Goal: Communication & Community: Connect with others

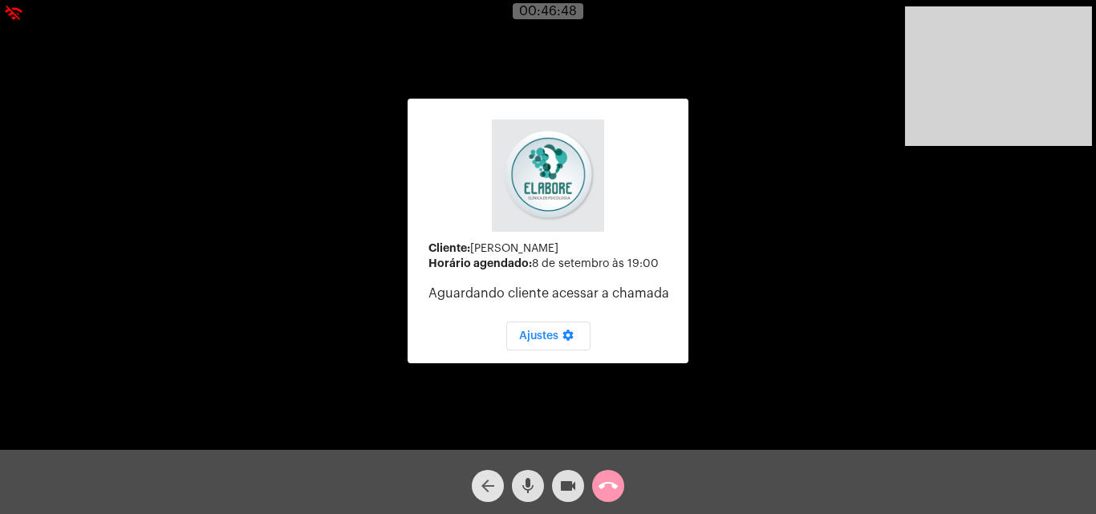
click at [485, 485] on mat-icon "arrow_back" at bounding box center [487, 486] width 19 height 19
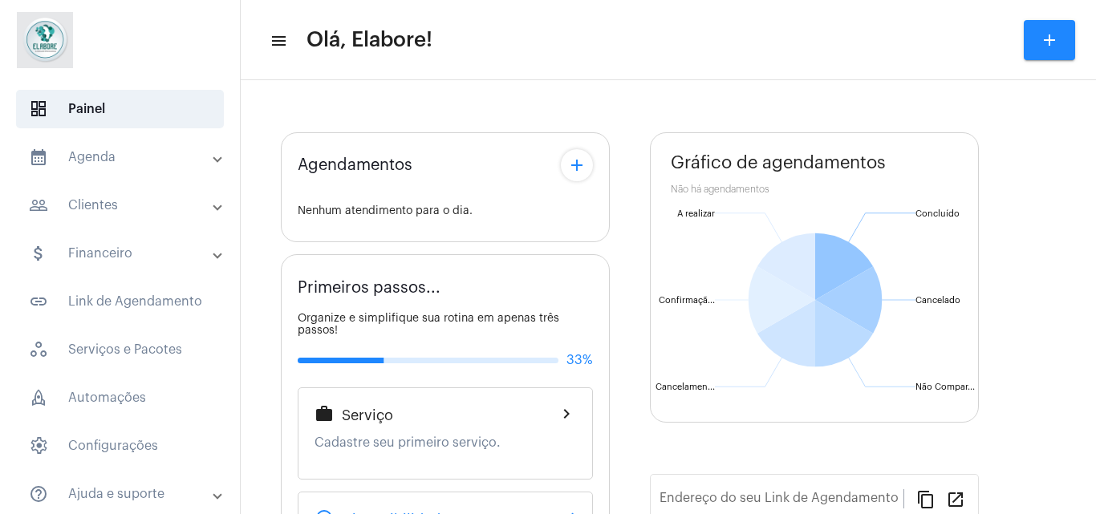
type input "[URL][DOMAIN_NAME]"
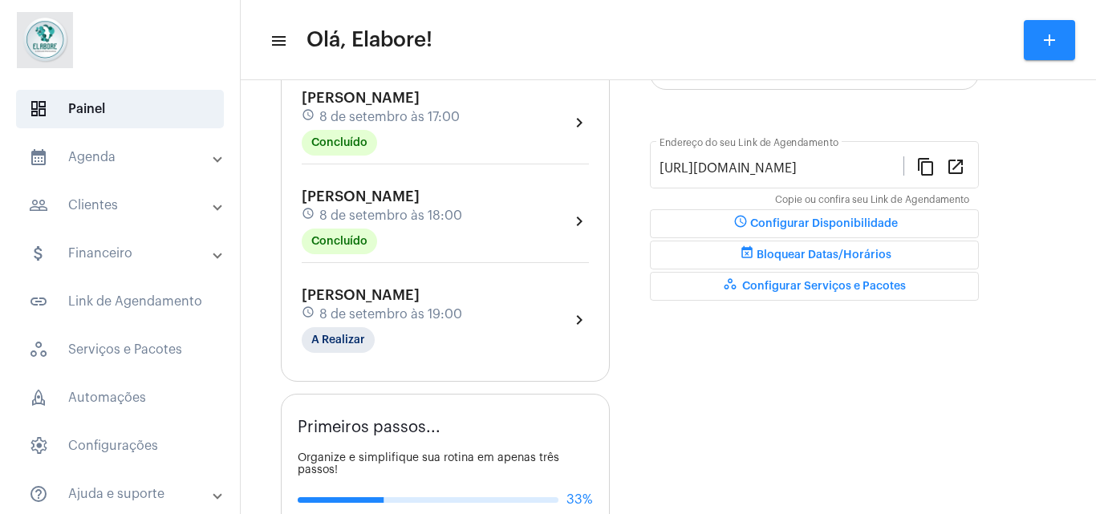
scroll to position [388, 0]
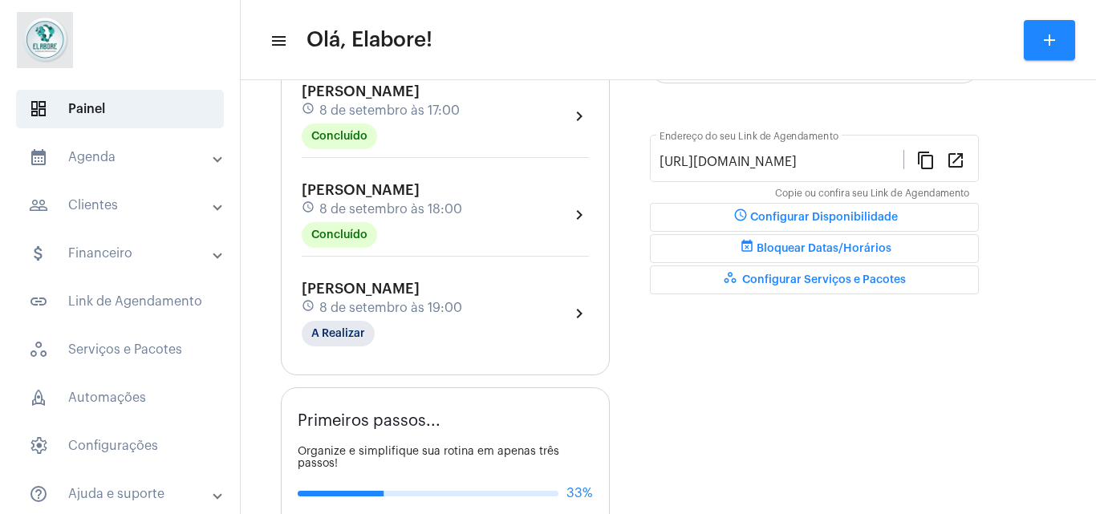
click at [488, 306] on div "[PERSON_NAME] schedule [DATE] 19:00 A Realizar chevron_right" at bounding box center [445, 314] width 287 height 66
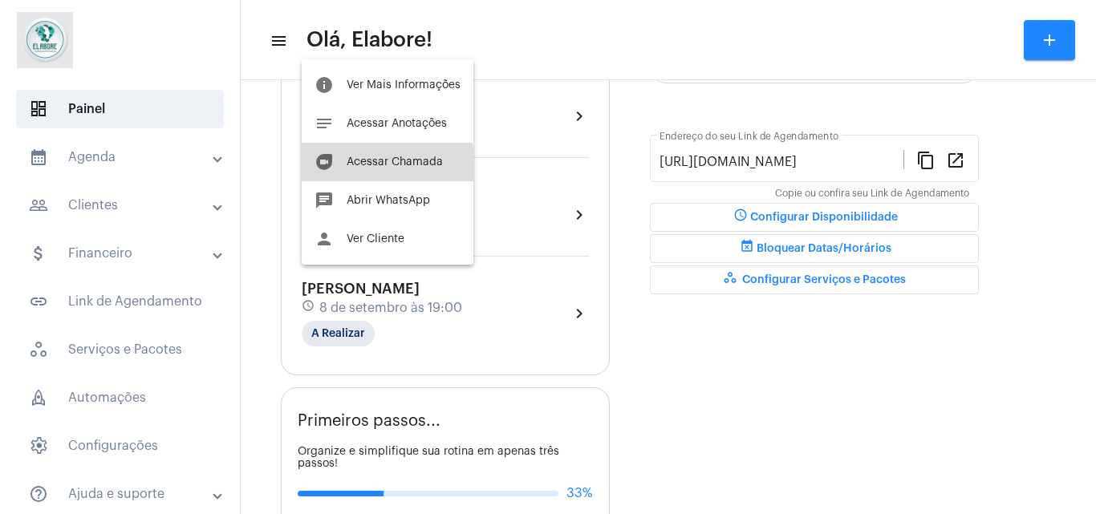
click at [360, 167] on span "Acessar Chamada" at bounding box center [395, 161] width 96 height 11
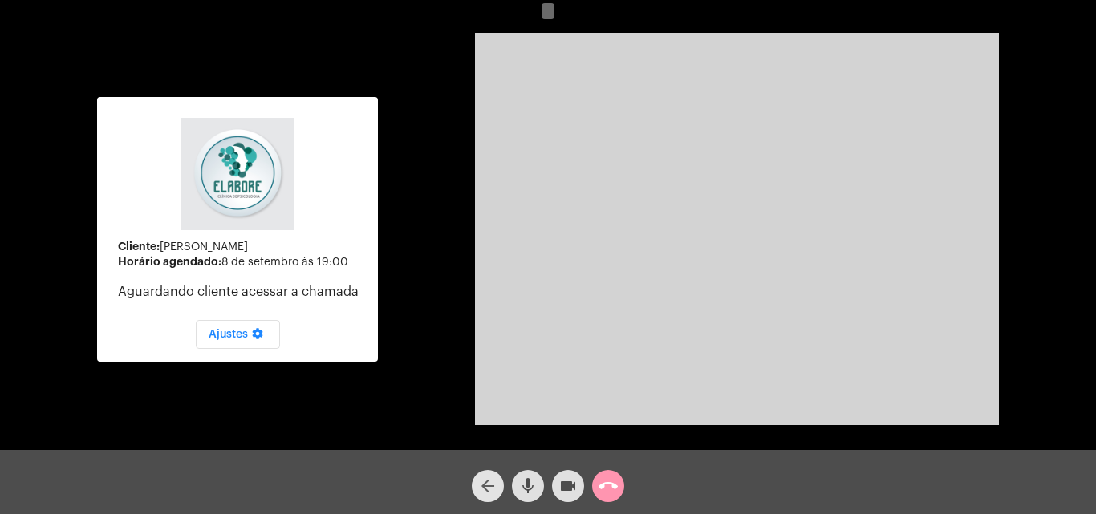
click at [486, 493] on mat-icon "arrow_back" at bounding box center [487, 486] width 19 height 19
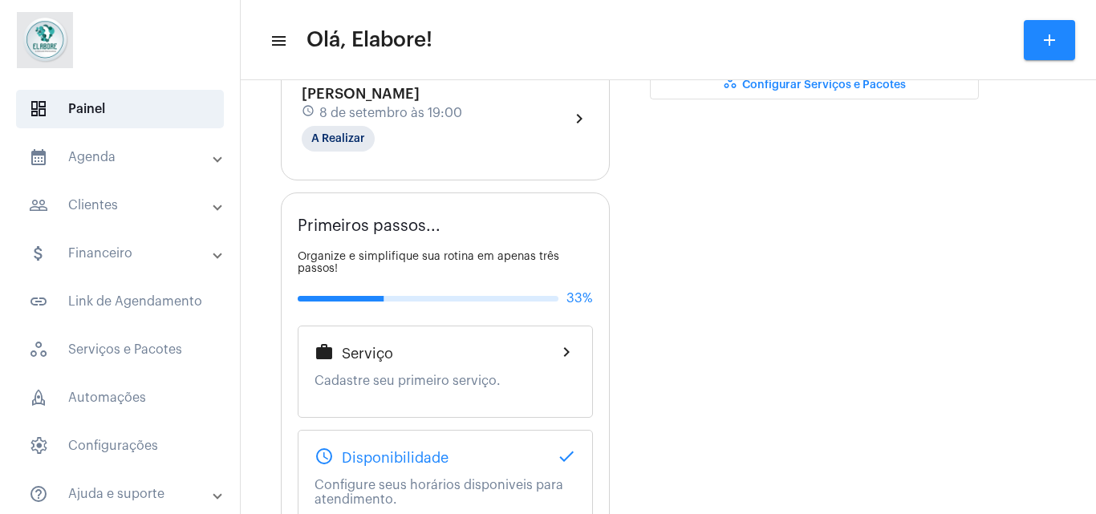
type input "[URL][DOMAIN_NAME]"
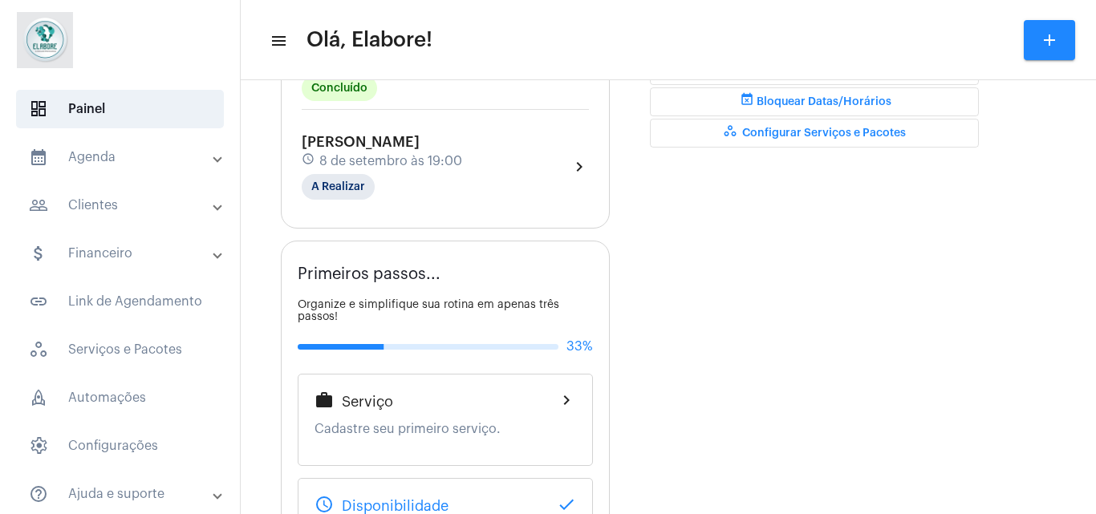
scroll to position [582, 0]
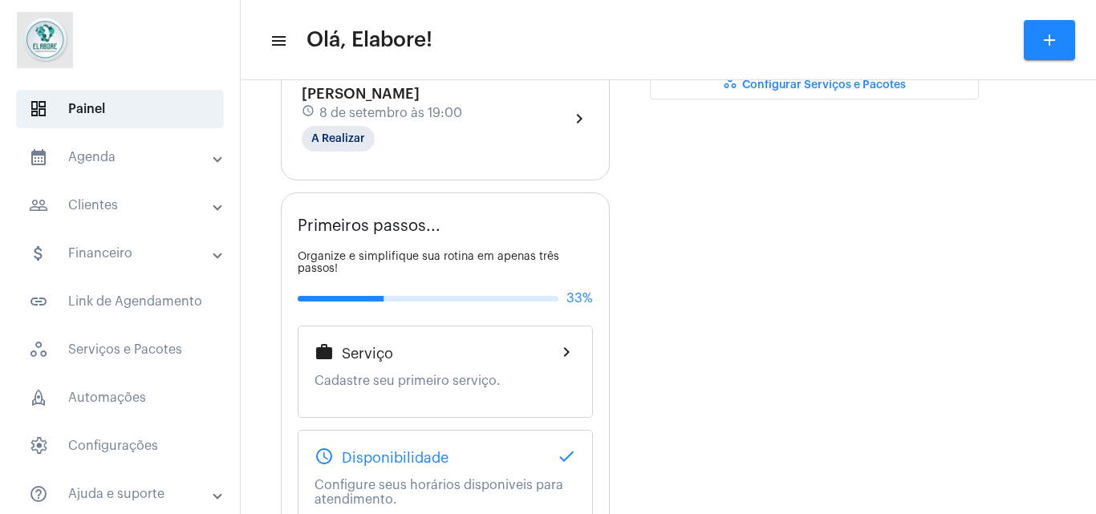
click at [494, 114] on div "[PERSON_NAME] schedule [DATE] 19:00 A Realizar chevron_right" at bounding box center [445, 119] width 287 height 66
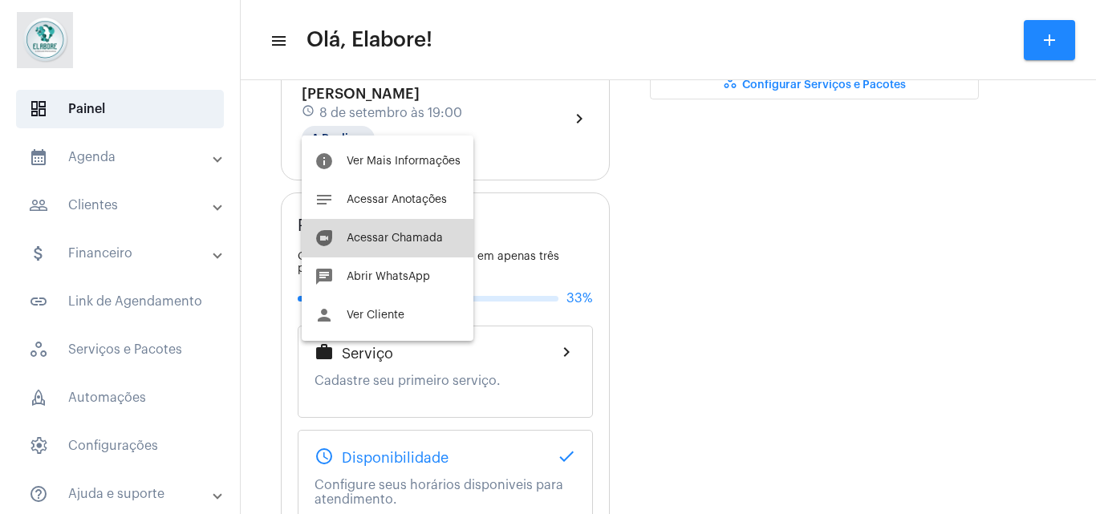
click at [394, 237] on span "Acessar Chamada" at bounding box center [395, 238] width 96 height 11
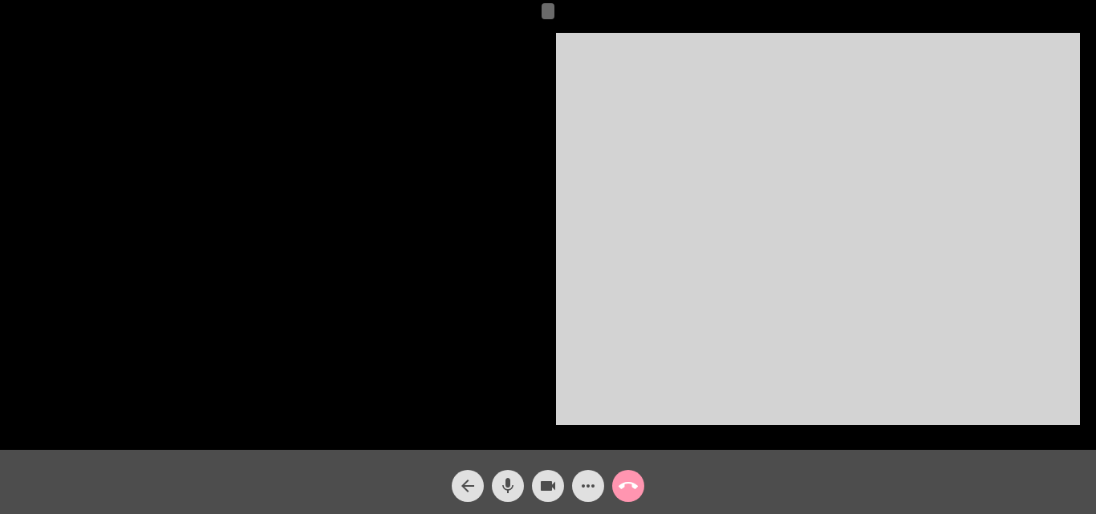
click at [461, 488] on mat-icon "arrow_back" at bounding box center [467, 486] width 19 height 19
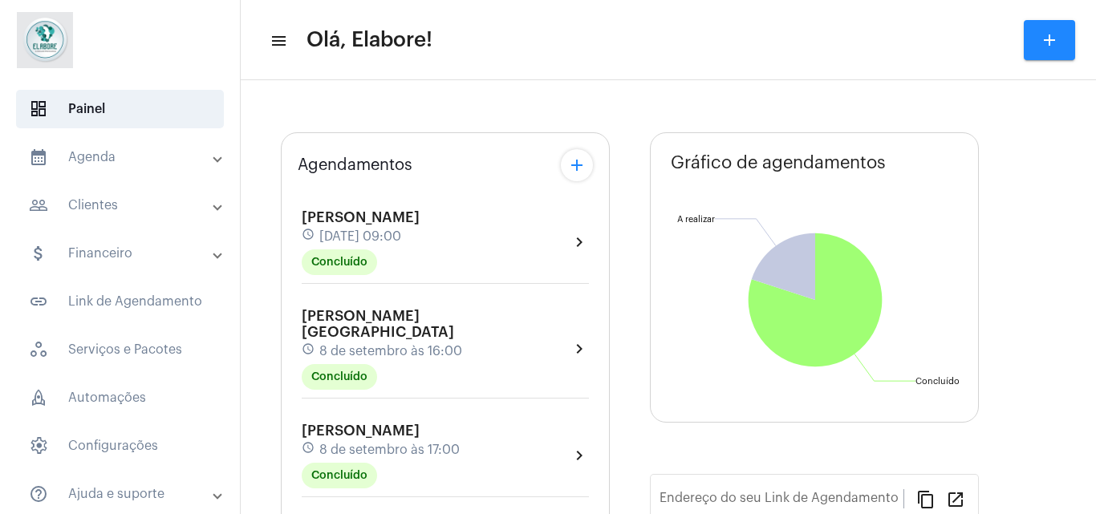
type input "[URL][DOMAIN_NAME]"
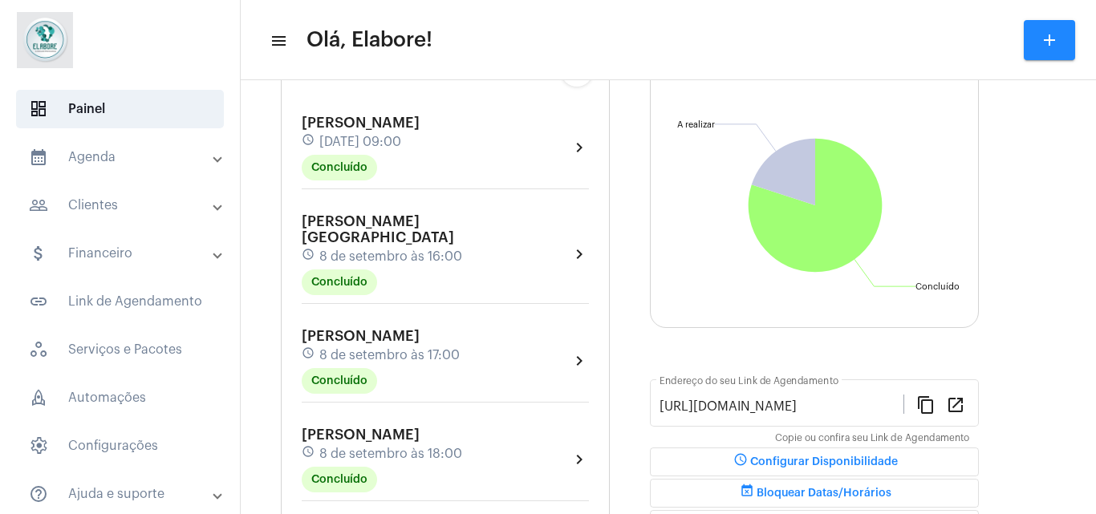
scroll to position [438, 0]
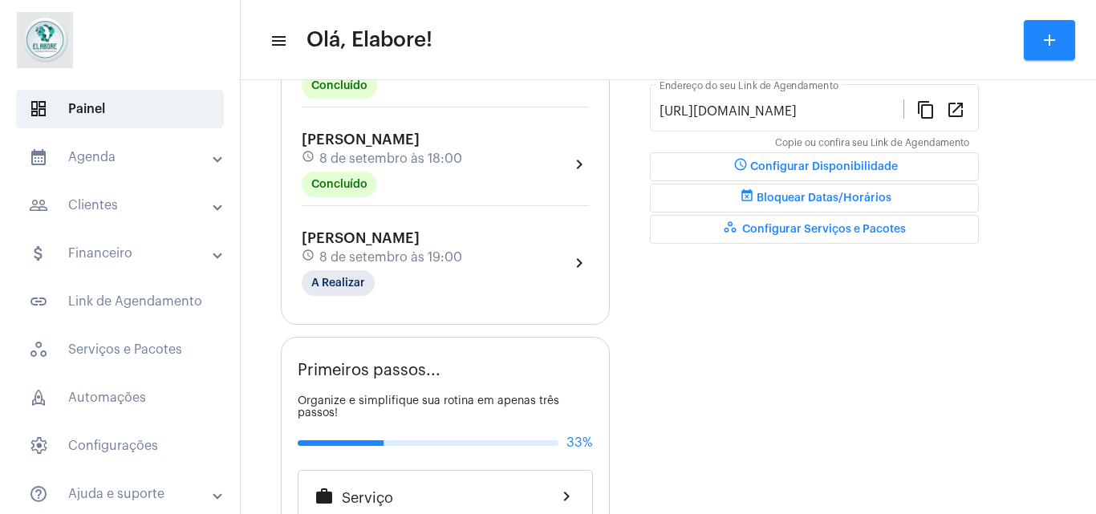
click at [511, 237] on div "[PERSON_NAME] schedule [DATE] 19:00 A Realizar chevron_right" at bounding box center [445, 263] width 287 height 66
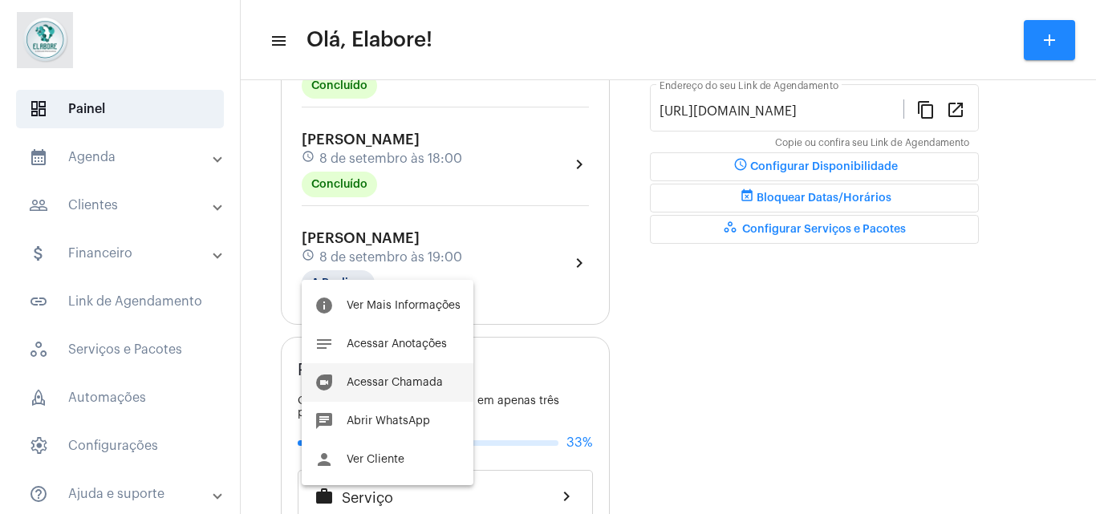
click at [410, 368] on button "duo [PERSON_NAME]" at bounding box center [388, 382] width 172 height 39
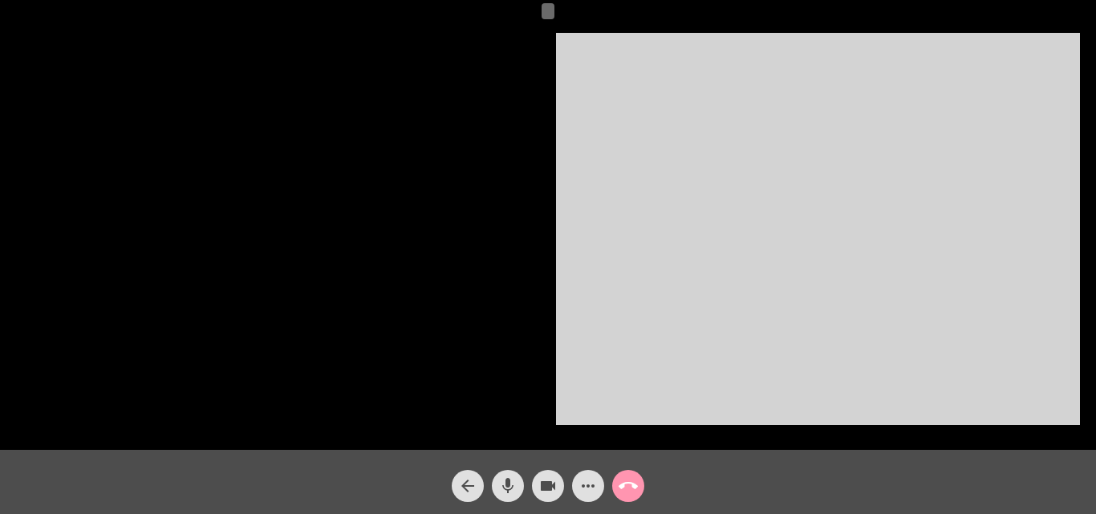
click at [495, 344] on div at bounding box center [278, 229] width 524 height 446
click at [495, 343] on div at bounding box center [278, 229] width 524 height 446
click at [465, 487] on mat-icon "arrow_back" at bounding box center [467, 486] width 19 height 19
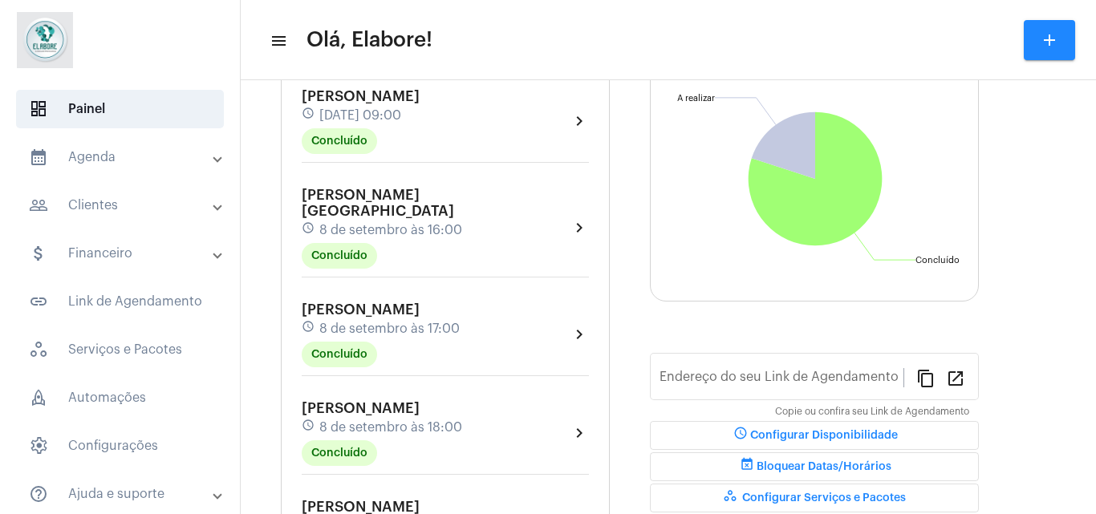
type input "[URL][DOMAIN_NAME]"
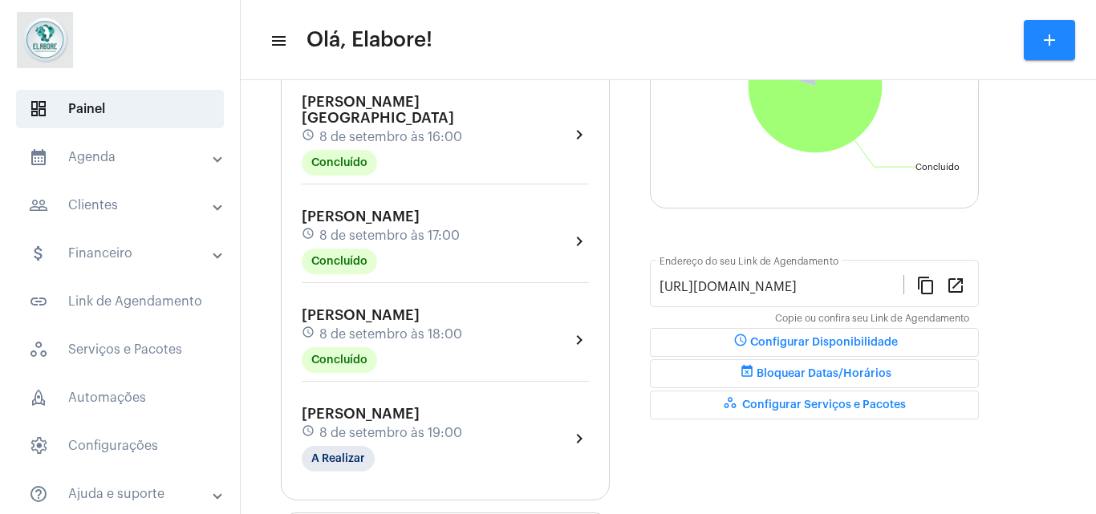
scroll to position [286, 0]
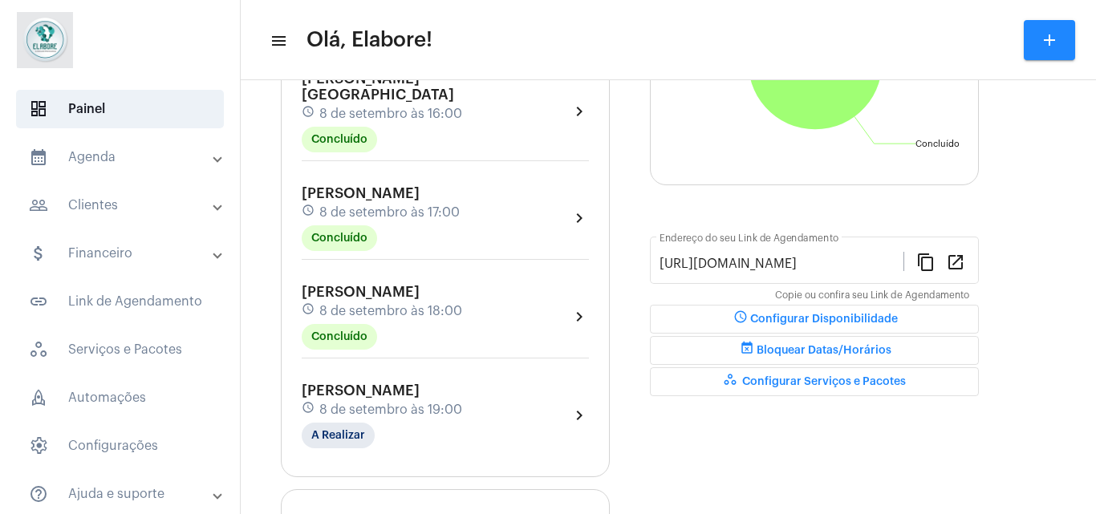
click at [445, 362] on div "[PERSON_NAME] schedule [DATE] 09:00 Concluído chevron_right [PERSON_NAME] S. Sa…" at bounding box center [445, 202] width 295 height 501
